Goal: Navigation & Orientation: Find specific page/section

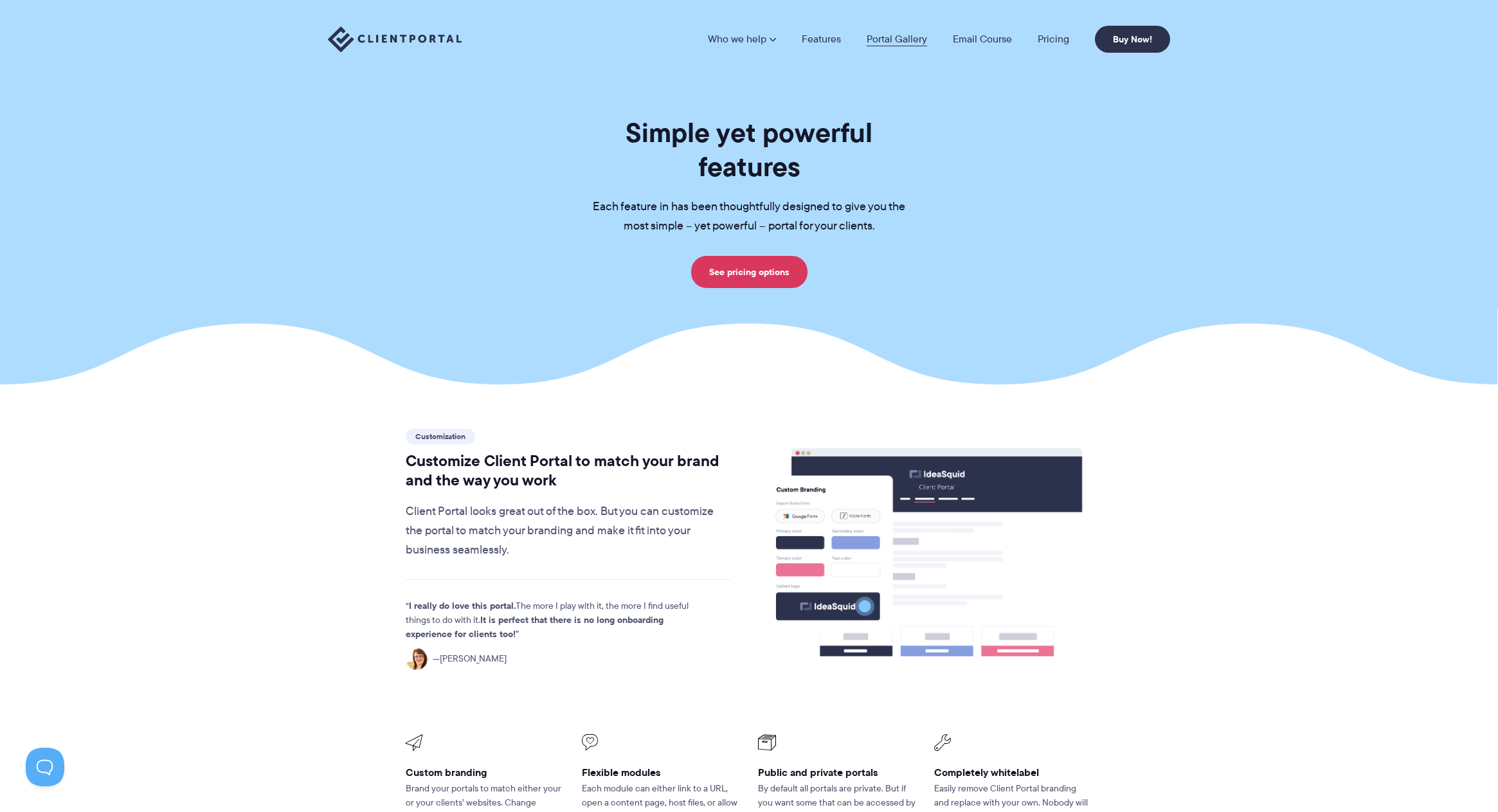
click at [910, 36] on link "Portal Gallery" at bounding box center [897, 39] width 61 height 10
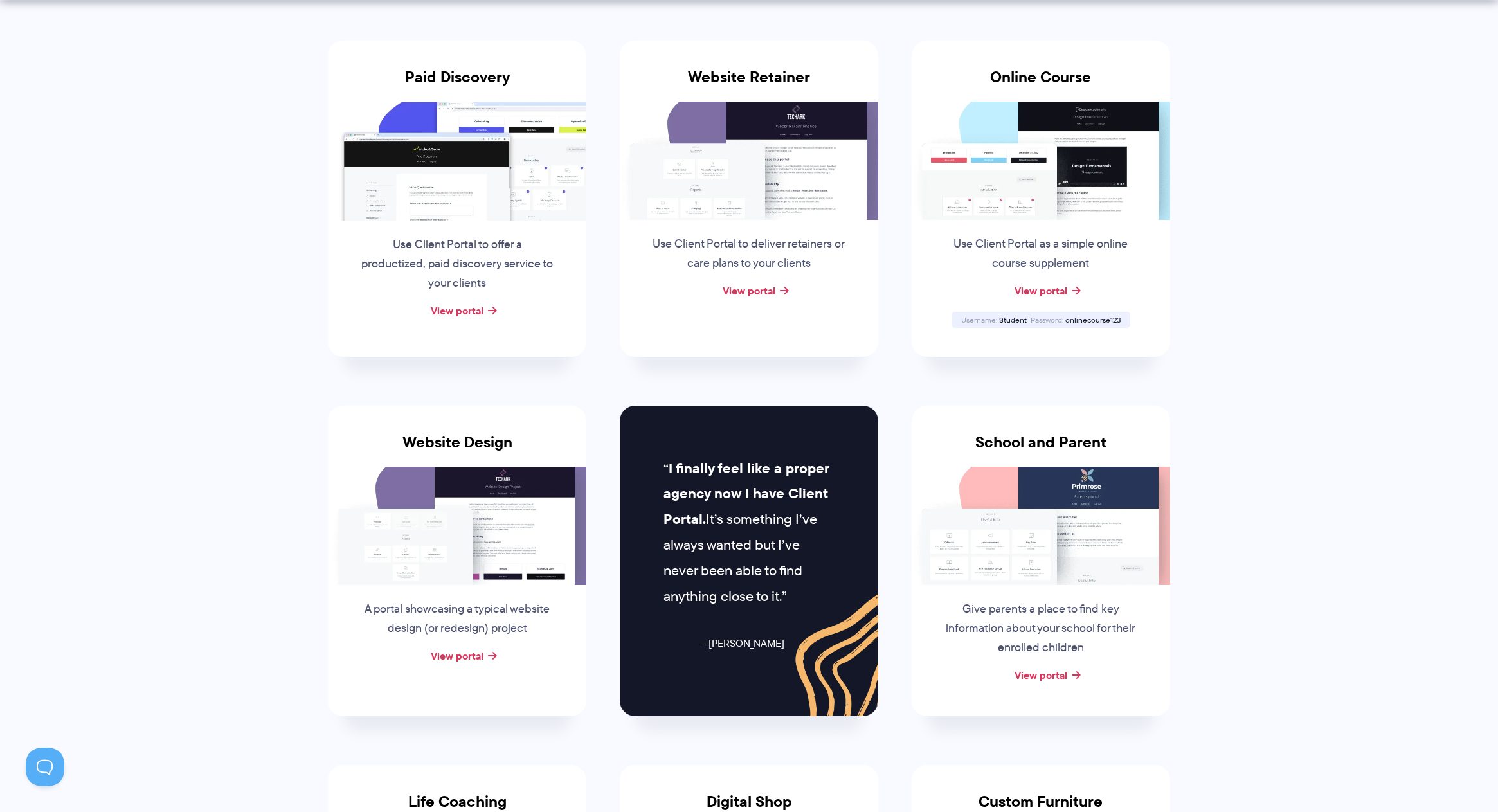
scroll to position [257, 0]
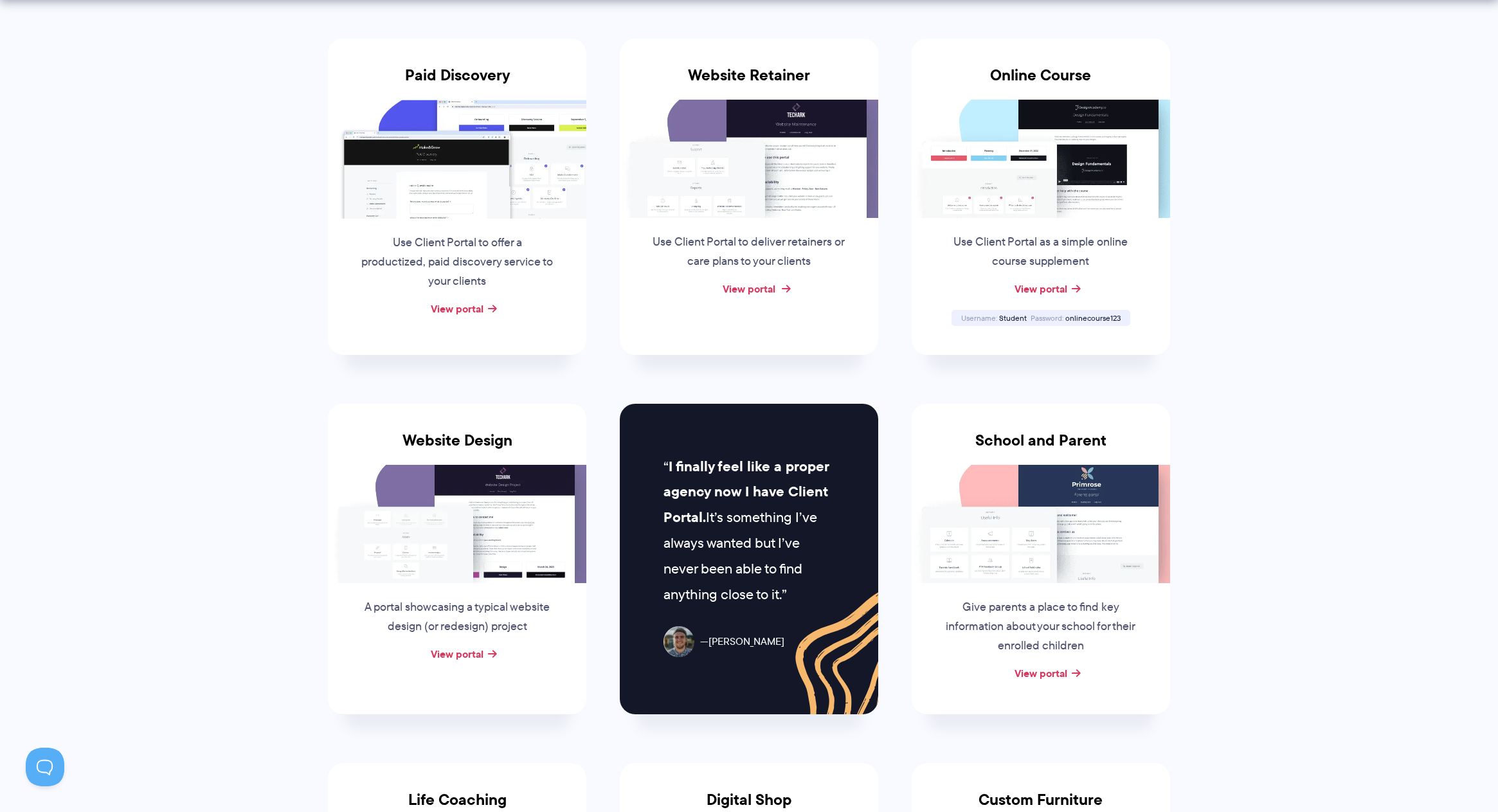
click at [748, 287] on link "View portal" at bounding box center [749, 289] width 53 height 16
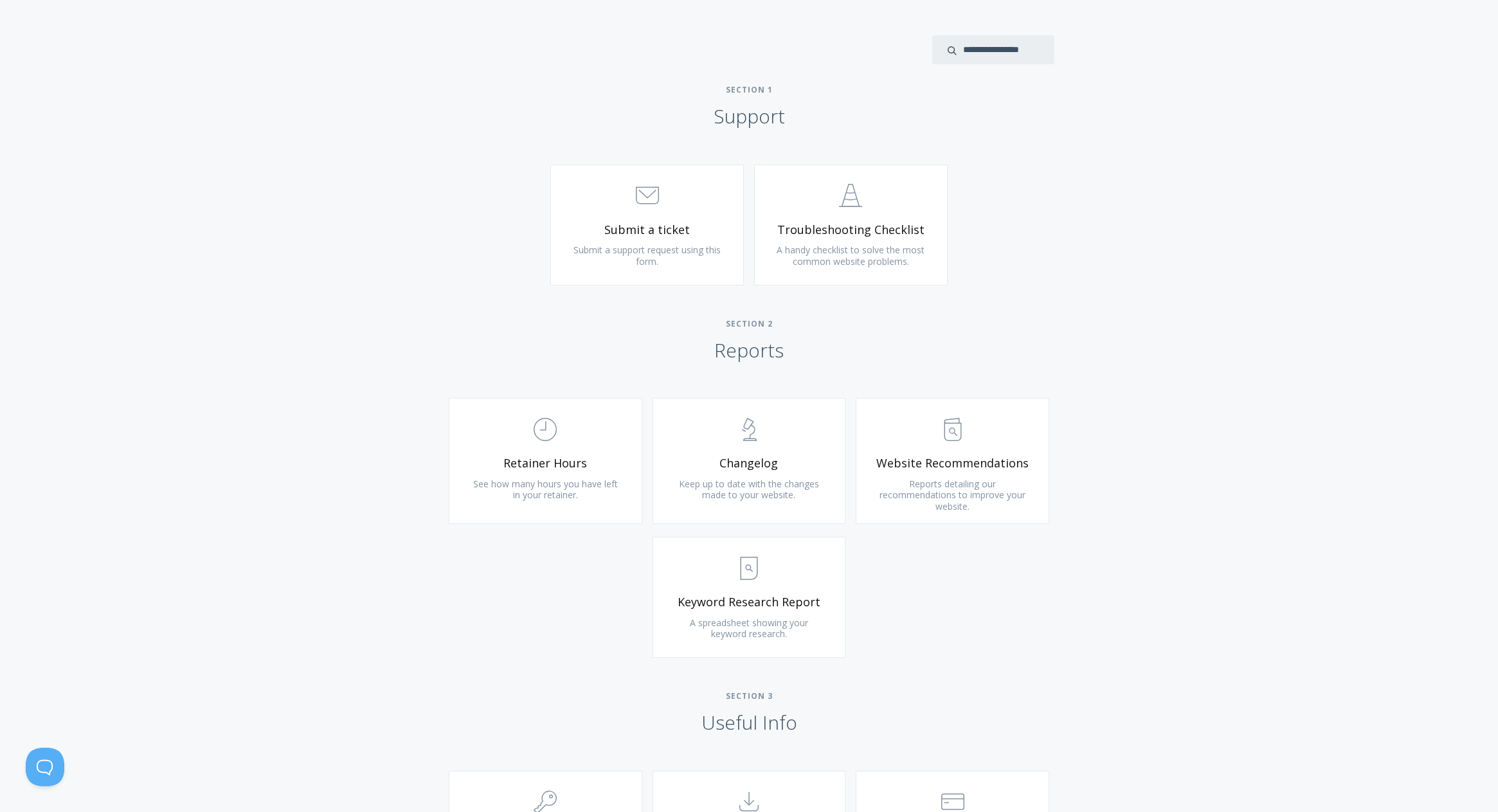
scroll to position [631, 0]
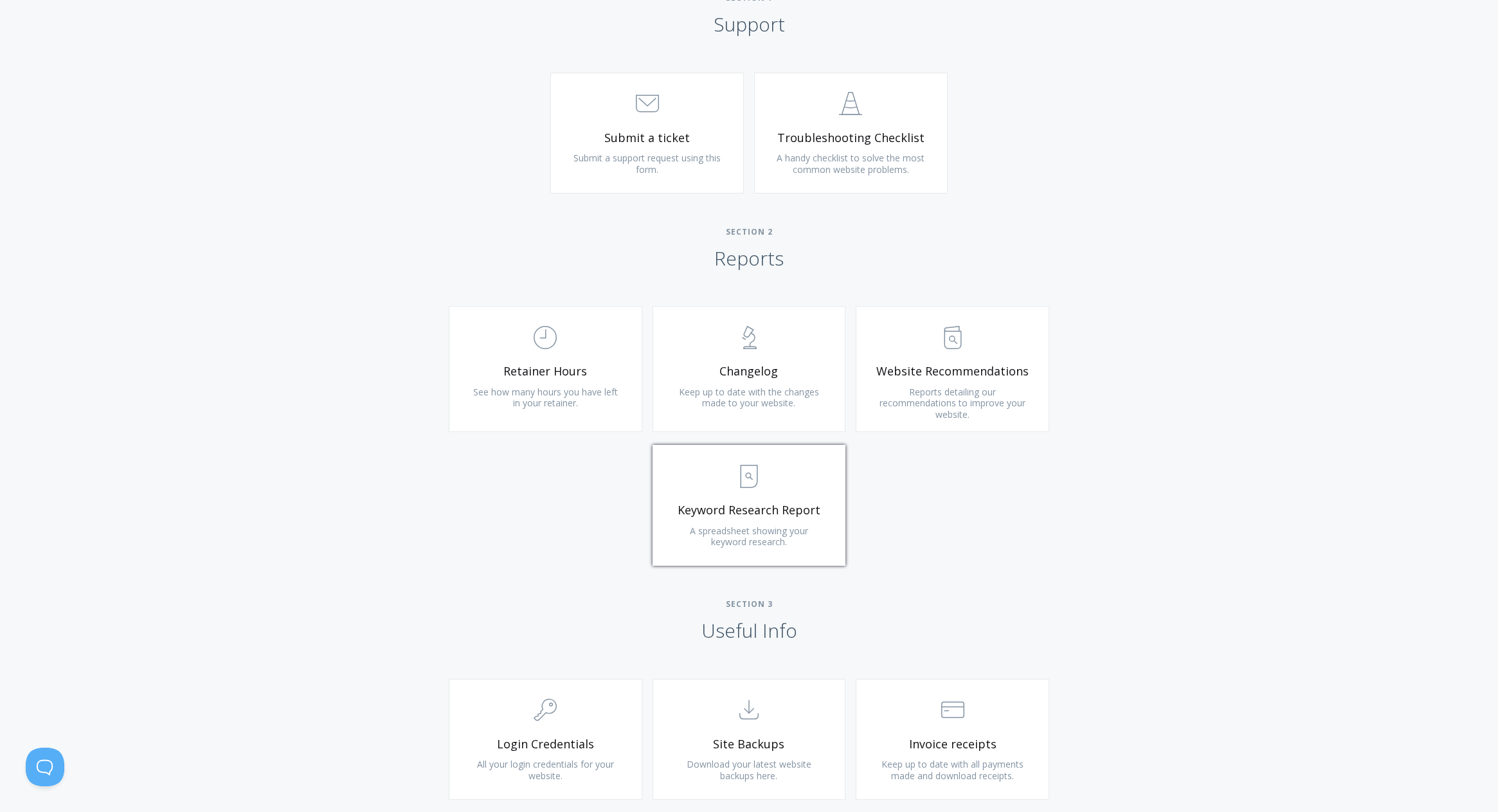
click at [766, 513] on span "Keyword Research Report" at bounding box center [749, 510] width 154 height 15
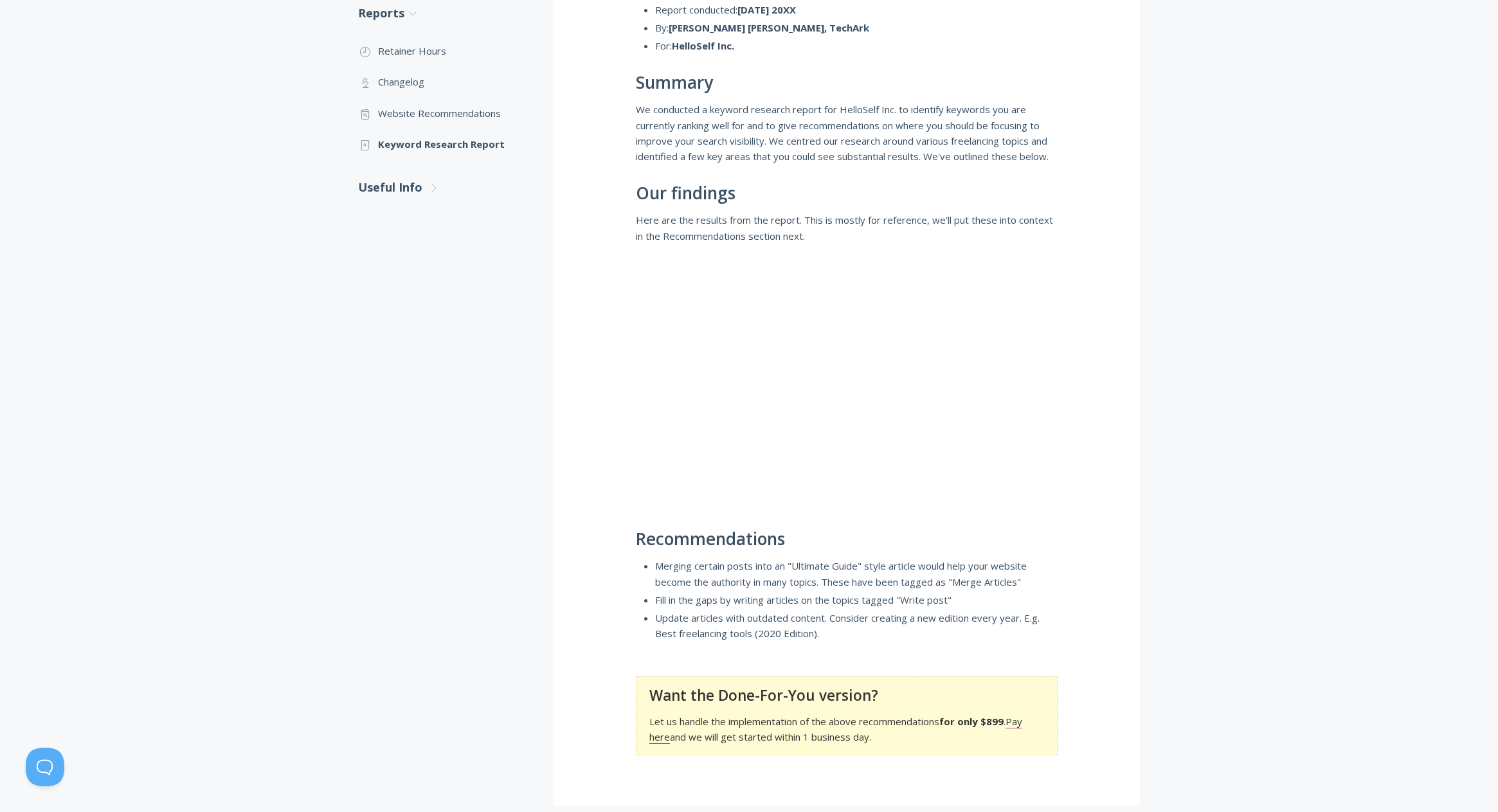
click at [586, 273] on div "Keyword Research Report Report conducted: 20th Jun 20XX By: Laura Elizabeth, Te…" at bounding box center [847, 356] width 586 height 896
